Goal: Information Seeking & Learning: Learn about a topic

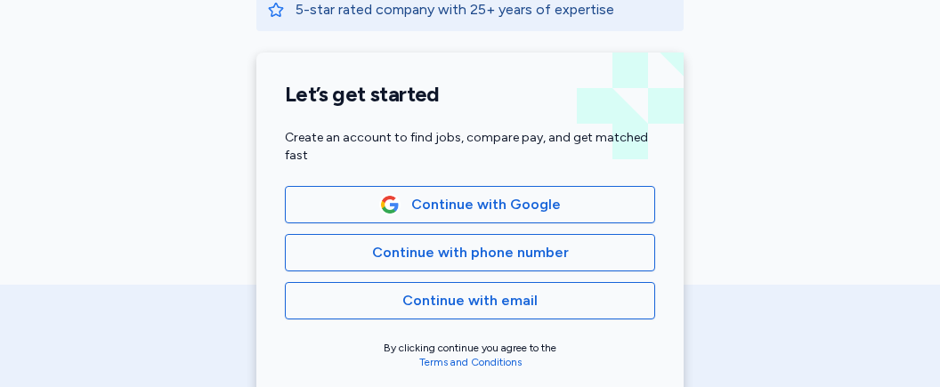
scroll to position [411, 0]
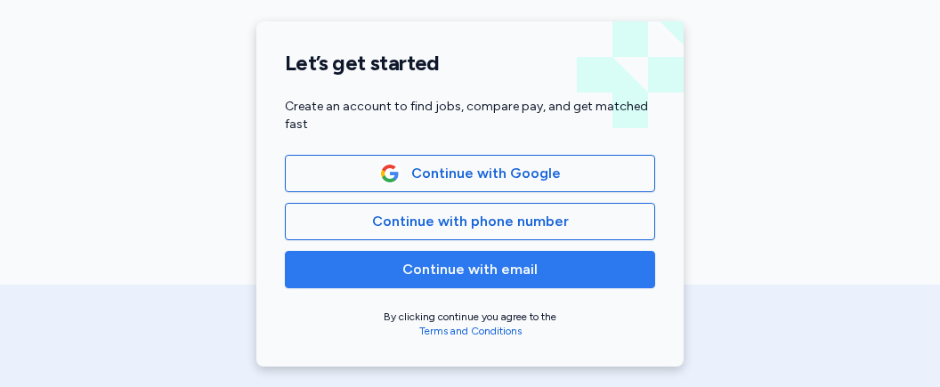
click at [409, 261] on span "Continue with email" at bounding box center [469, 269] width 135 height 21
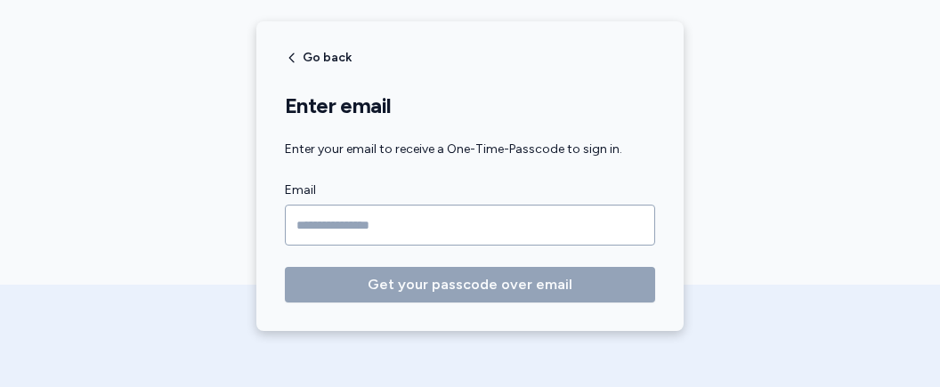
click at [395, 222] on input "Email" at bounding box center [470, 225] width 370 height 41
click at [291, 54] on div "Go back Enter email Enter your email to receive a One-Time-Passcode to sign in.…" at bounding box center [469, 176] width 427 height 310
click at [287, 58] on icon "button" at bounding box center [292, 58] width 14 height 14
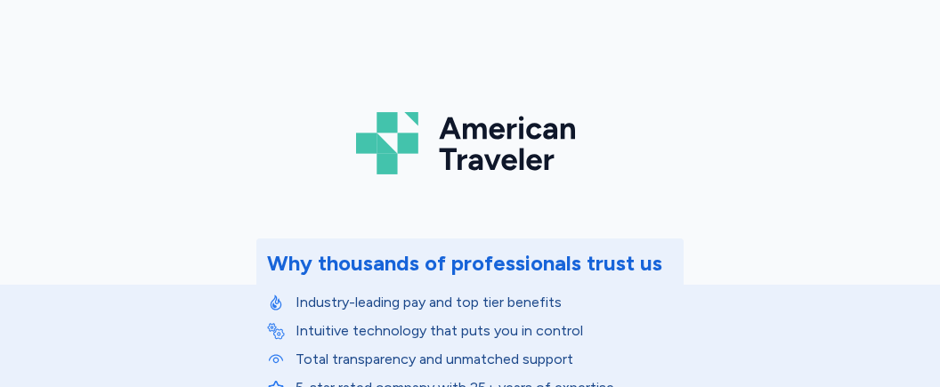
scroll to position [0, 0]
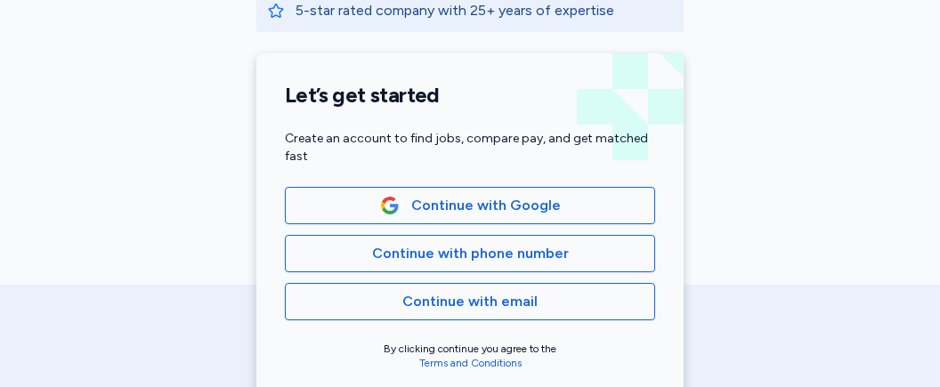
scroll to position [411, 0]
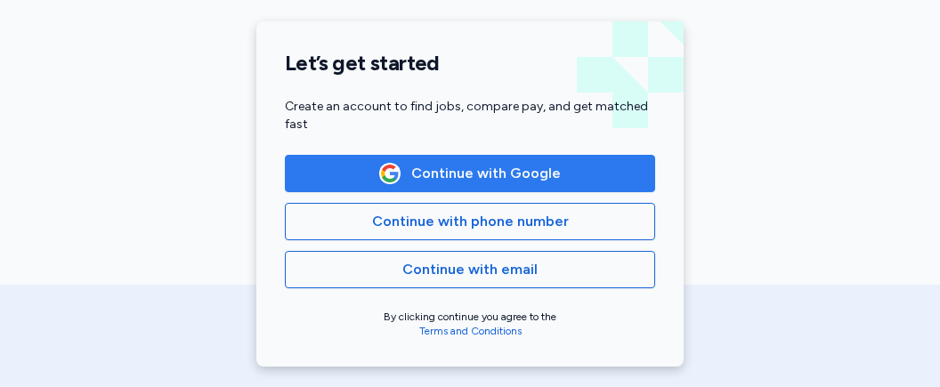
click at [451, 172] on span "Continue with Google" at bounding box center [486, 173] width 150 height 21
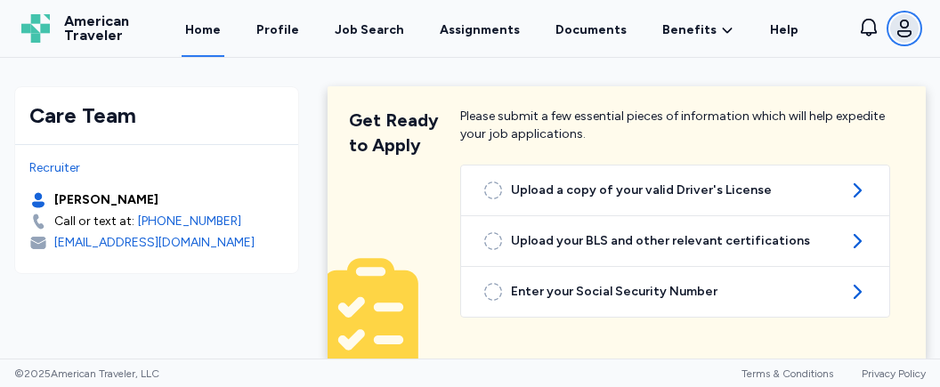
click at [907, 30] on icon "button" at bounding box center [903, 28] width 21 height 21
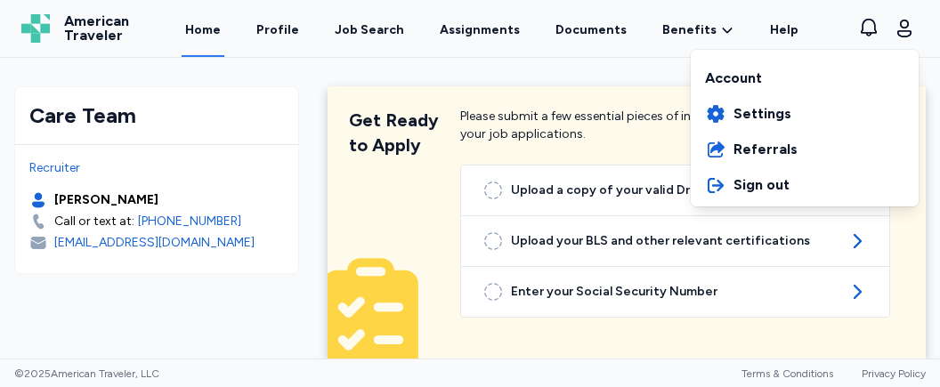
click at [368, 30] on div "American Traveler American Traveler Home Profile Job Search Assignments Documen…" at bounding box center [470, 28] width 926 height 57
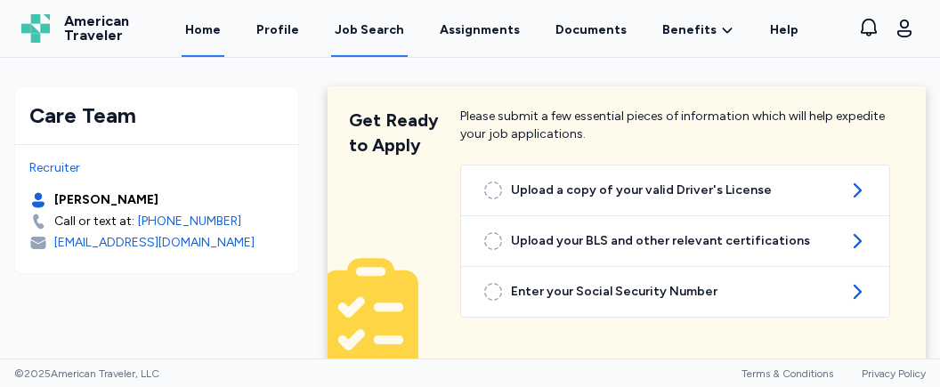
click at [368, 29] on div "Job Search" at bounding box center [369, 30] width 69 height 18
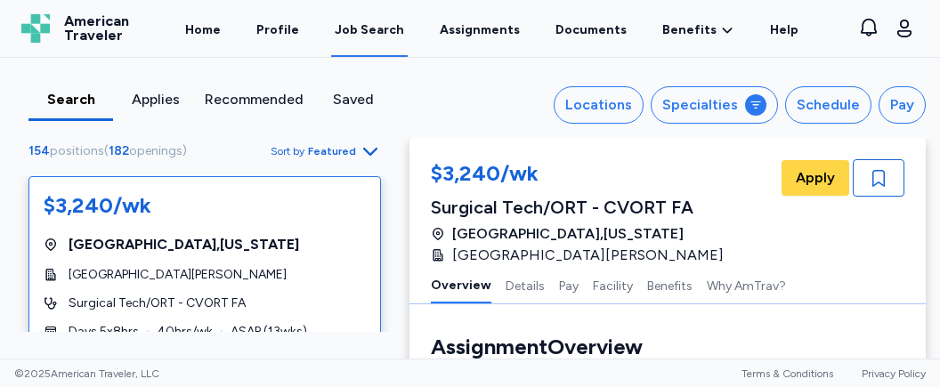
click at [566, 96] on div "Locations Specialties Schedule Pay" at bounding box center [675, 104] width 502 height 37
click at [591, 100] on div "Locations" at bounding box center [598, 104] width 67 height 21
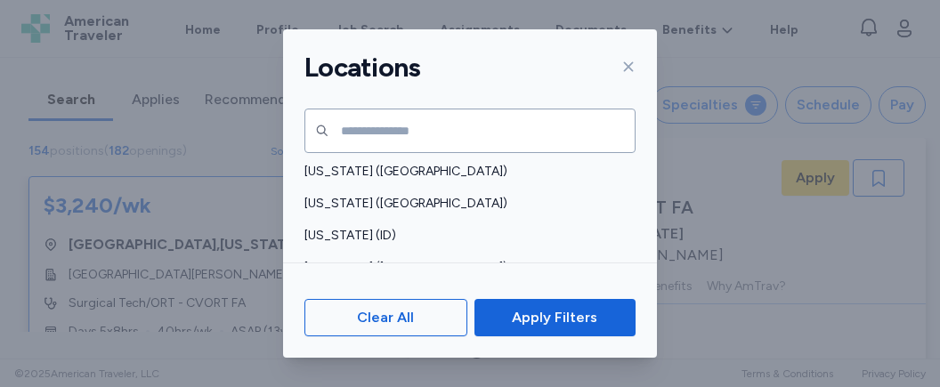
scroll to position [352, 0]
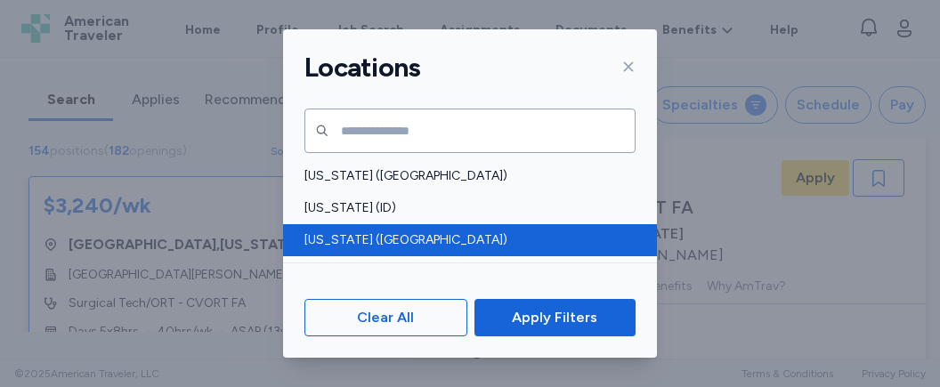
click at [317, 233] on span "[US_STATE] ([GEOGRAPHIC_DATA])" at bounding box center [464, 240] width 320 height 18
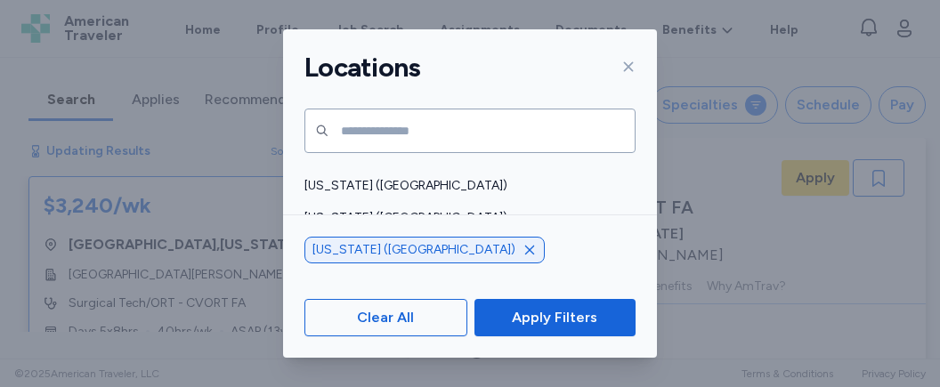
scroll to position [455, 0]
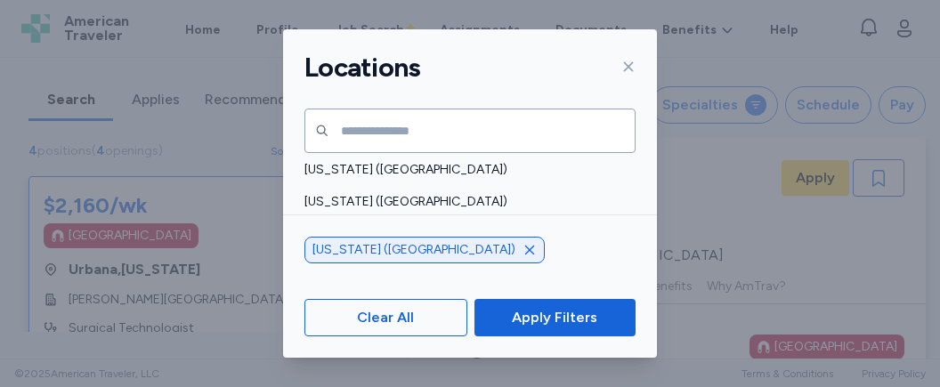
scroll to position [1, 0]
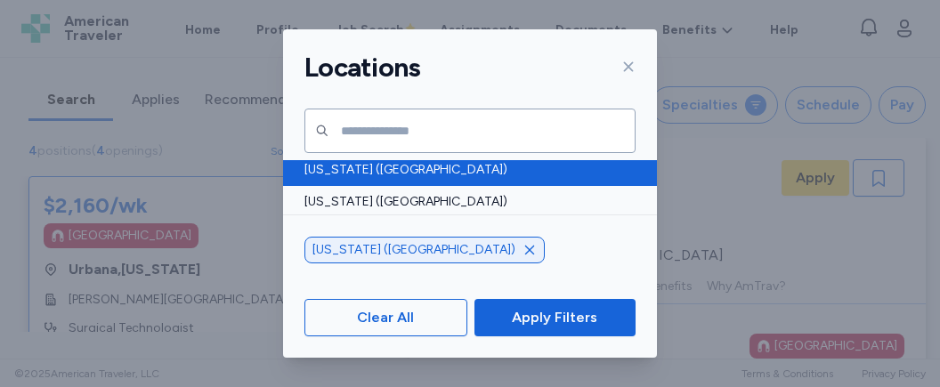
click at [408, 174] on span "[US_STATE] ([GEOGRAPHIC_DATA])" at bounding box center [464, 170] width 320 height 18
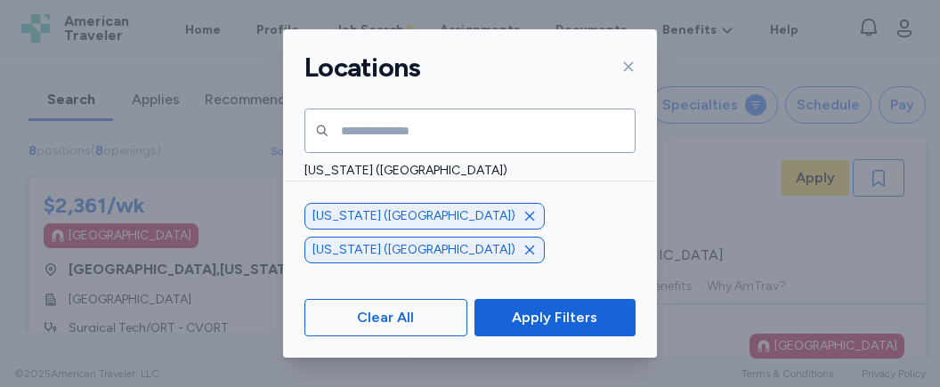
scroll to position [712, 0]
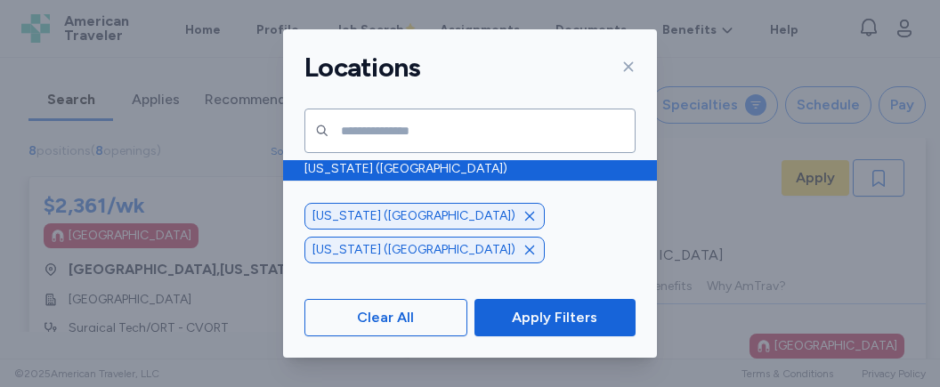
click at [417, 165] on span "[US_STATE] ([GEOGRAPHIC_DATA])" at bounding box center [464, 169] width 320 height 18
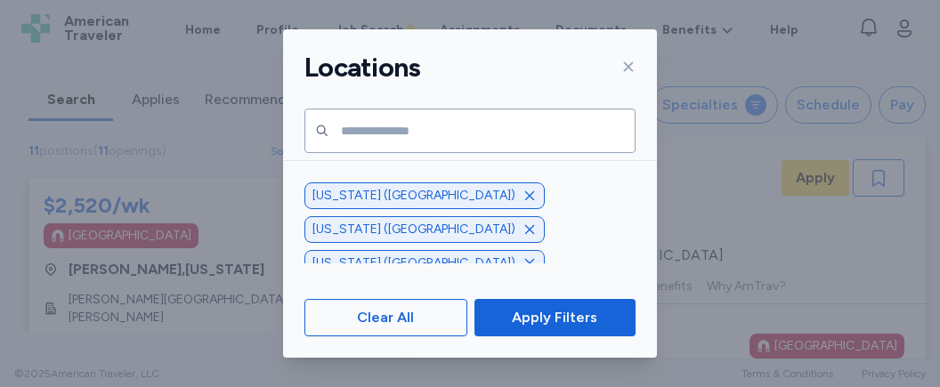
scroll to position [1577, 0]
click at [388, 167] on span "[US_STATE] ([GEOGRAPHIC_DATA])" at bounding box center [464, 169] width 320 height 18
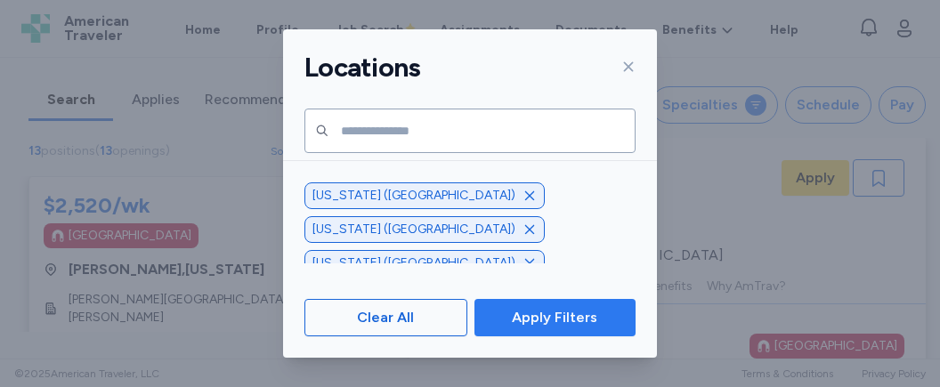
click at [519, 322] on span "Apply Filters" at bounding box center [554, 317] width 85 height 21
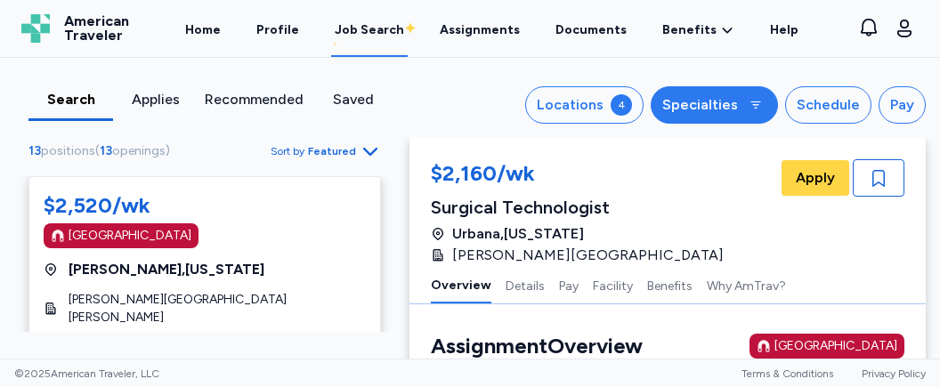
click at [719, 111] on div "Specialties" at bounding box center [700, 104] width 76 height 21
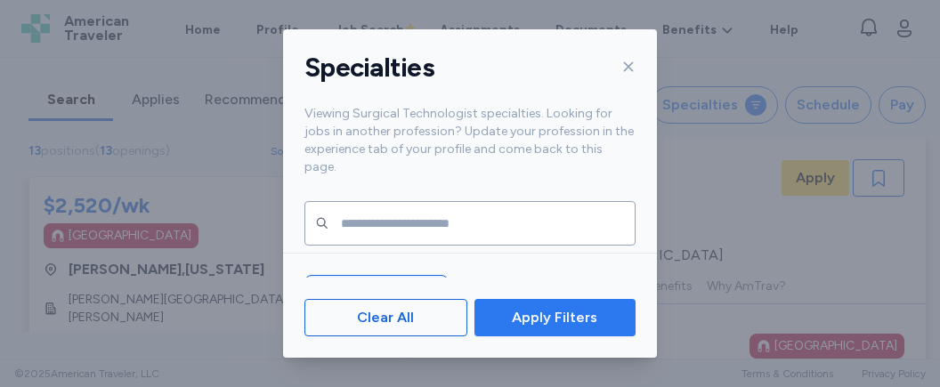
click at [501, 312] on span "Apply Filters" at bounding box center [555, 317] width 133 height 21
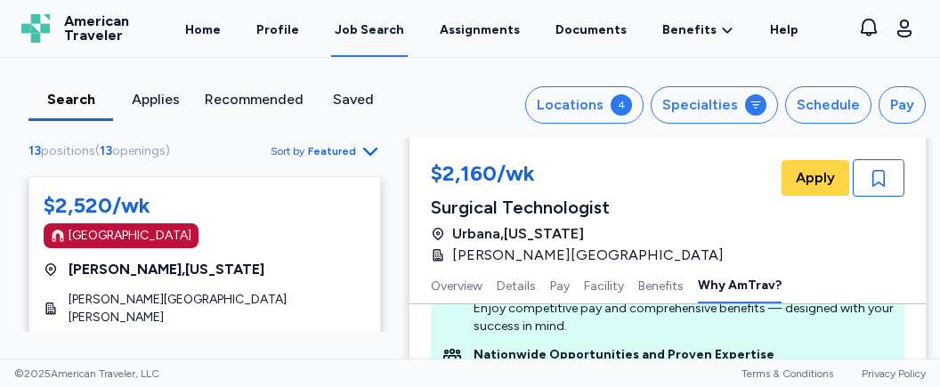
scroll to position [2981, 0]
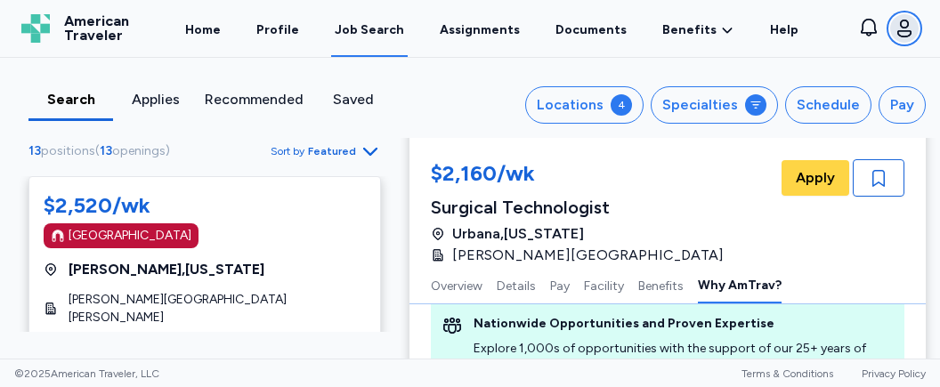
click at [902, 35] on icon "button" at bounding box center [903, 28] width 21 height 21
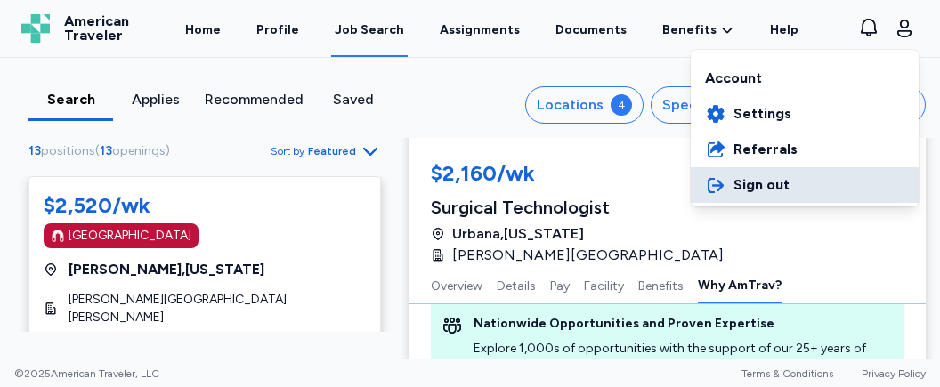
click at [732, 189] on button "Sign out" at bounding box center [805, 185] width 228 height 36
